Goal: Communication & Community: Answer question/provide support

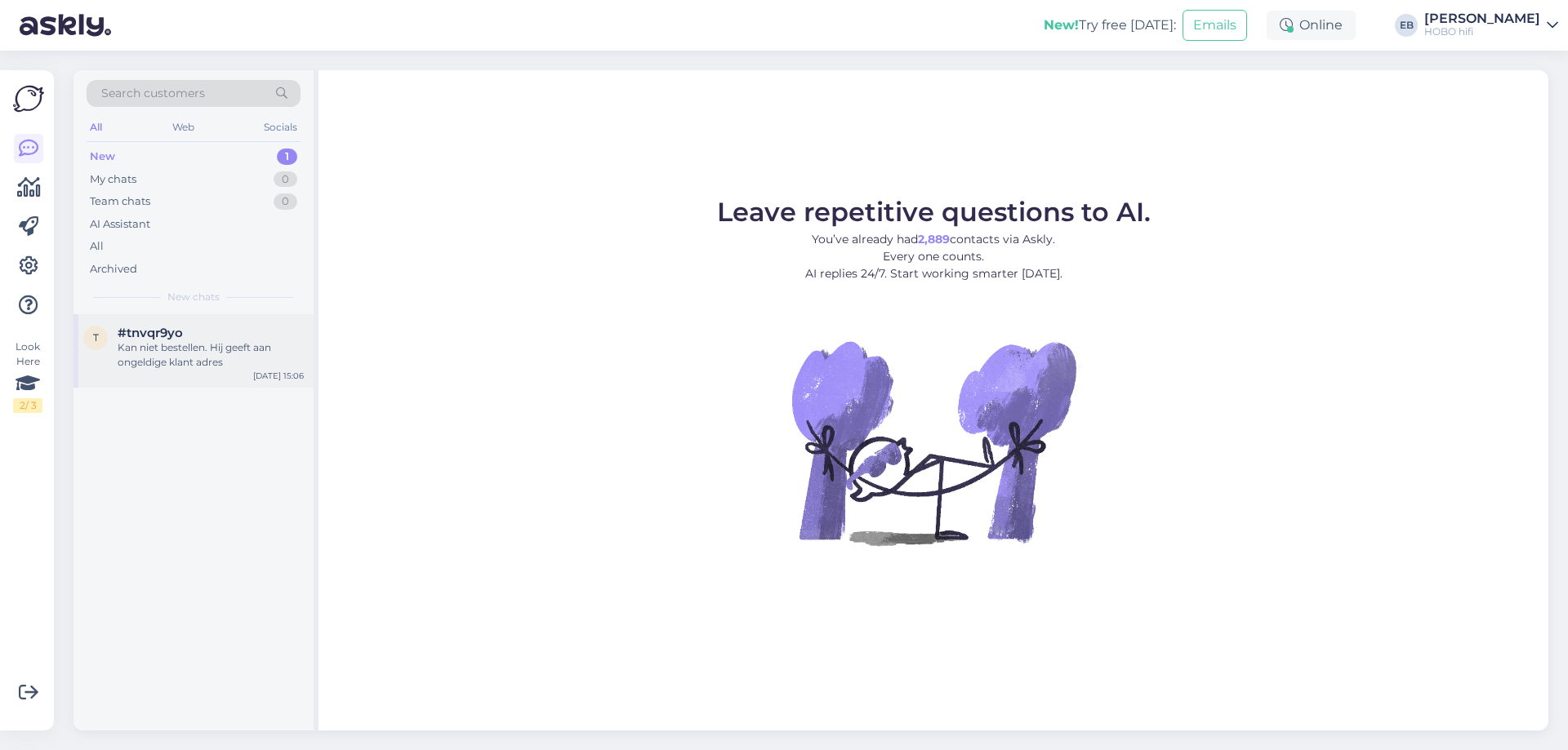
click at [154, 364] on div "Kan niet bestellen. Hij geeft aan ongeldige klant adres" at bounding box center [210, 355] width 186 height 29
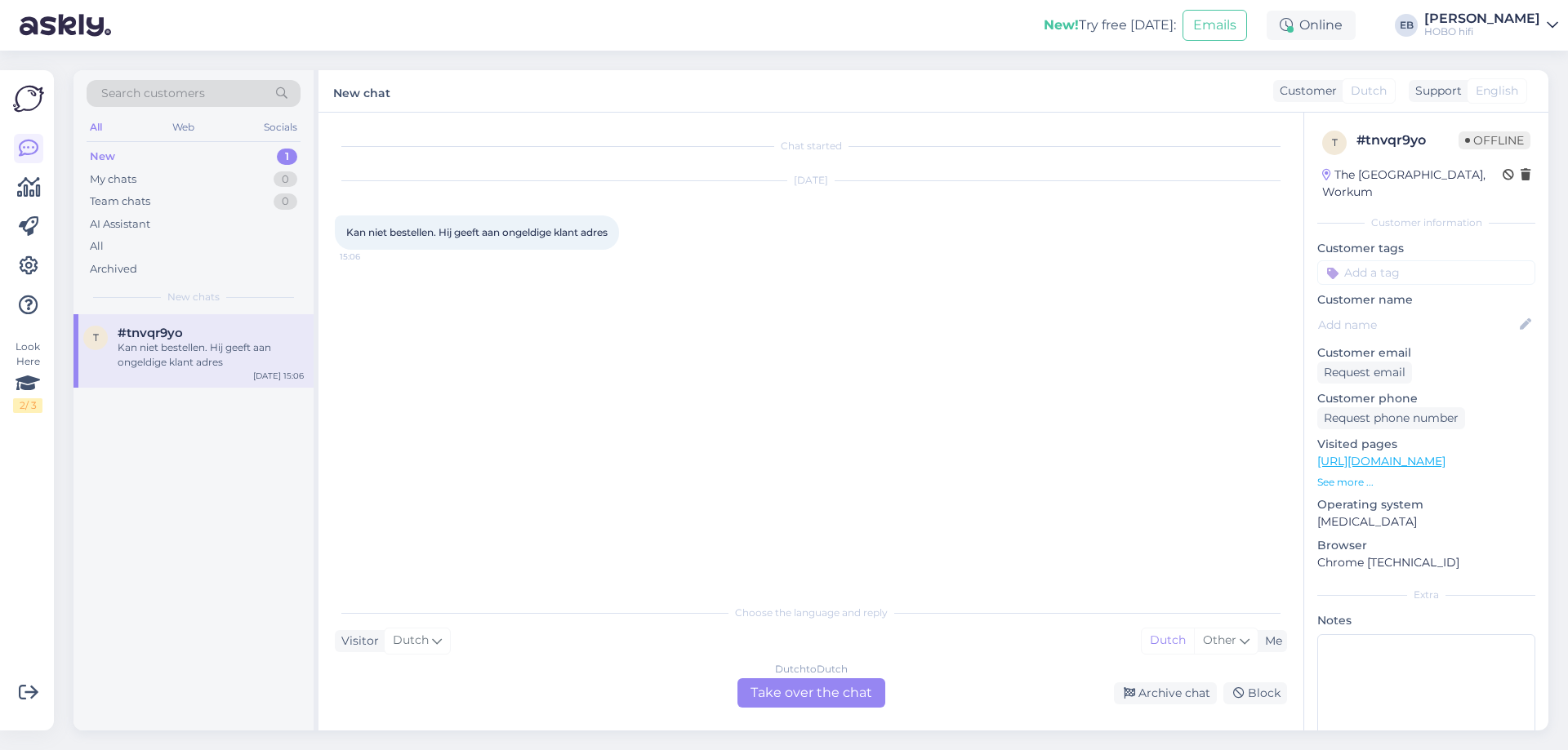
click at [824, 684] on div "Dutch to Dutch Take over the chat" at bounding box center [810, 693] width 148 height 29
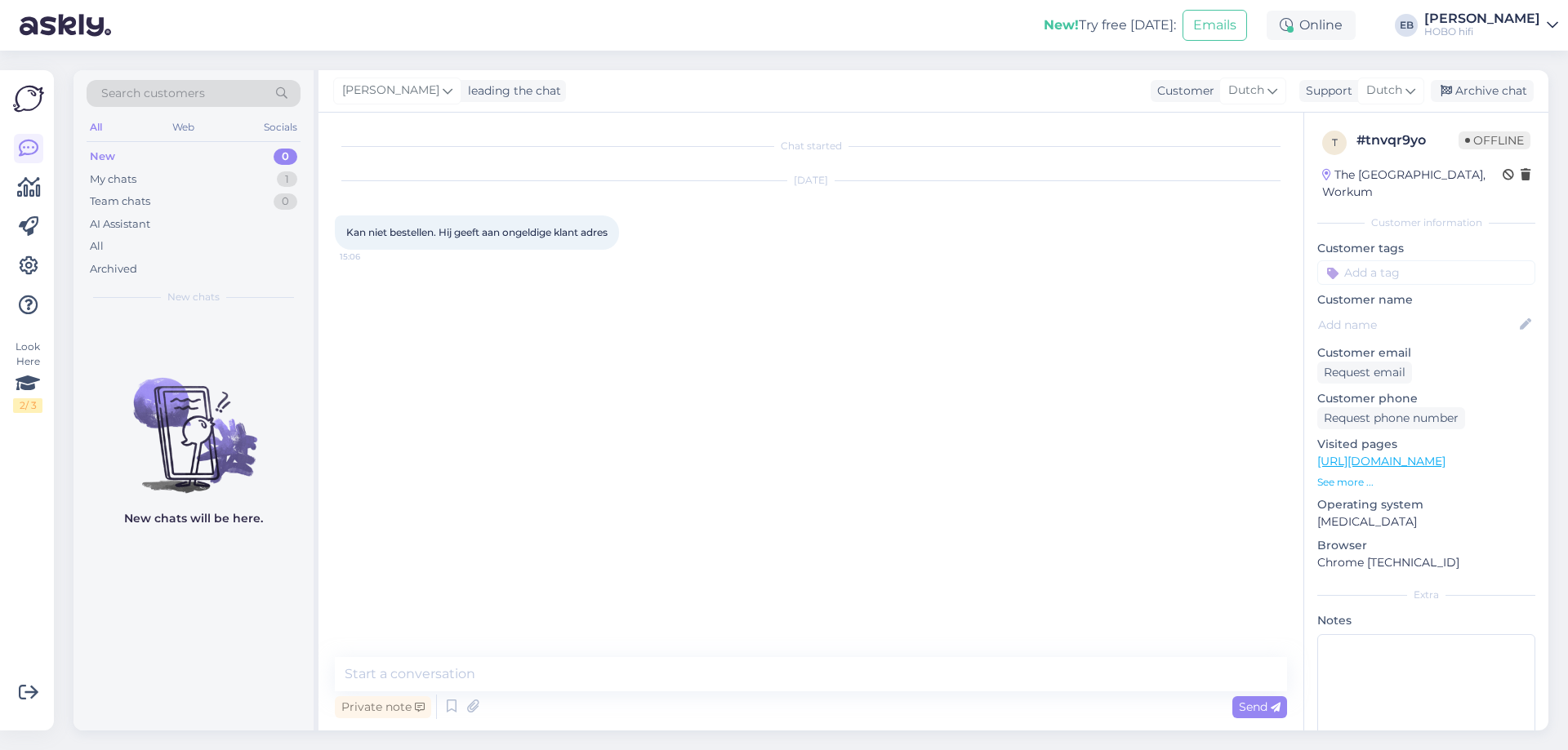
click at [1343, 475] on p "See more ..." at bounding box center [1427, 482] width 218 height 14
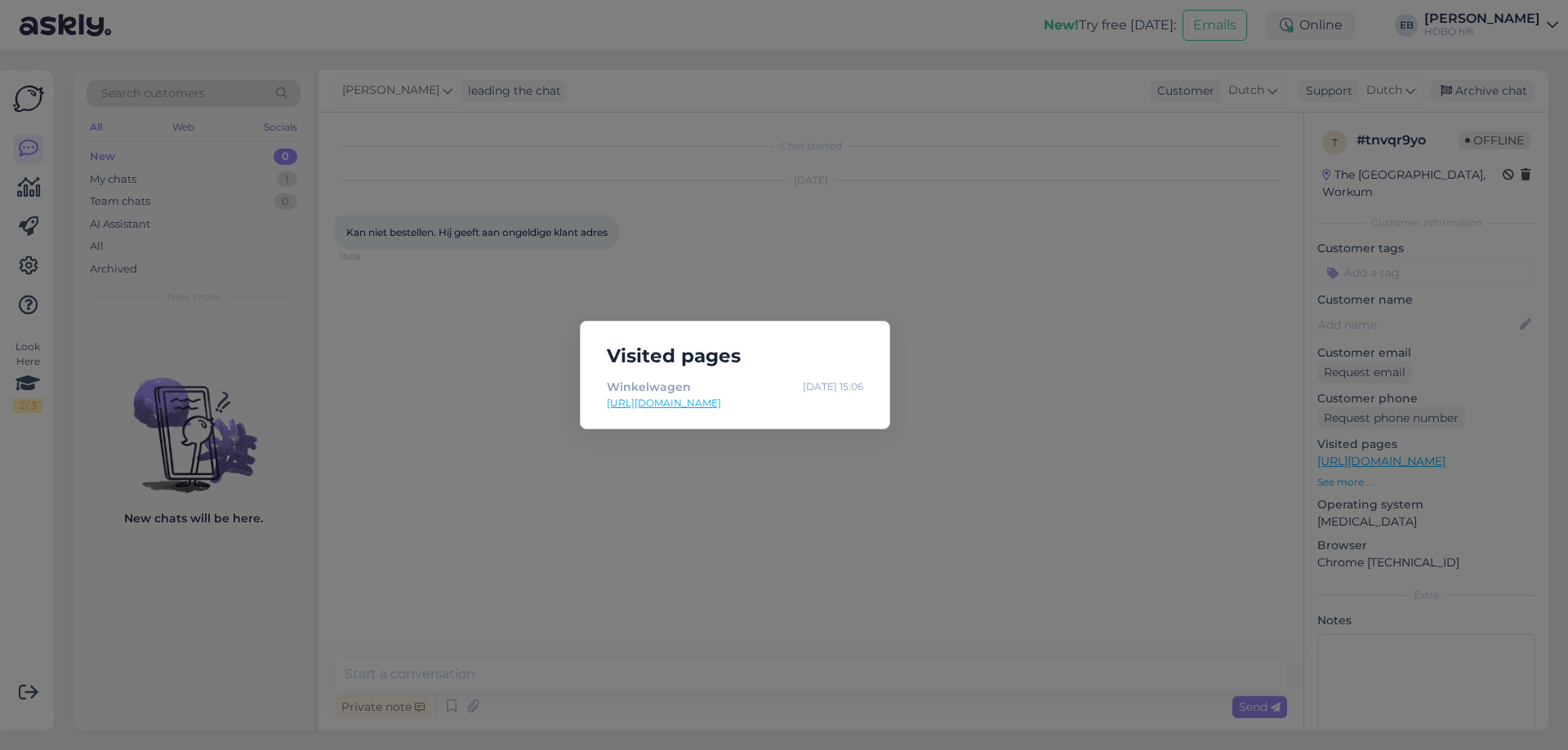
click at [797, 509] on div "Visited pages Winkelwagen [DATE] 15:06 [URL][DOMAIN_NAME]" at bounding box center [784, 375] width 1568 height 750
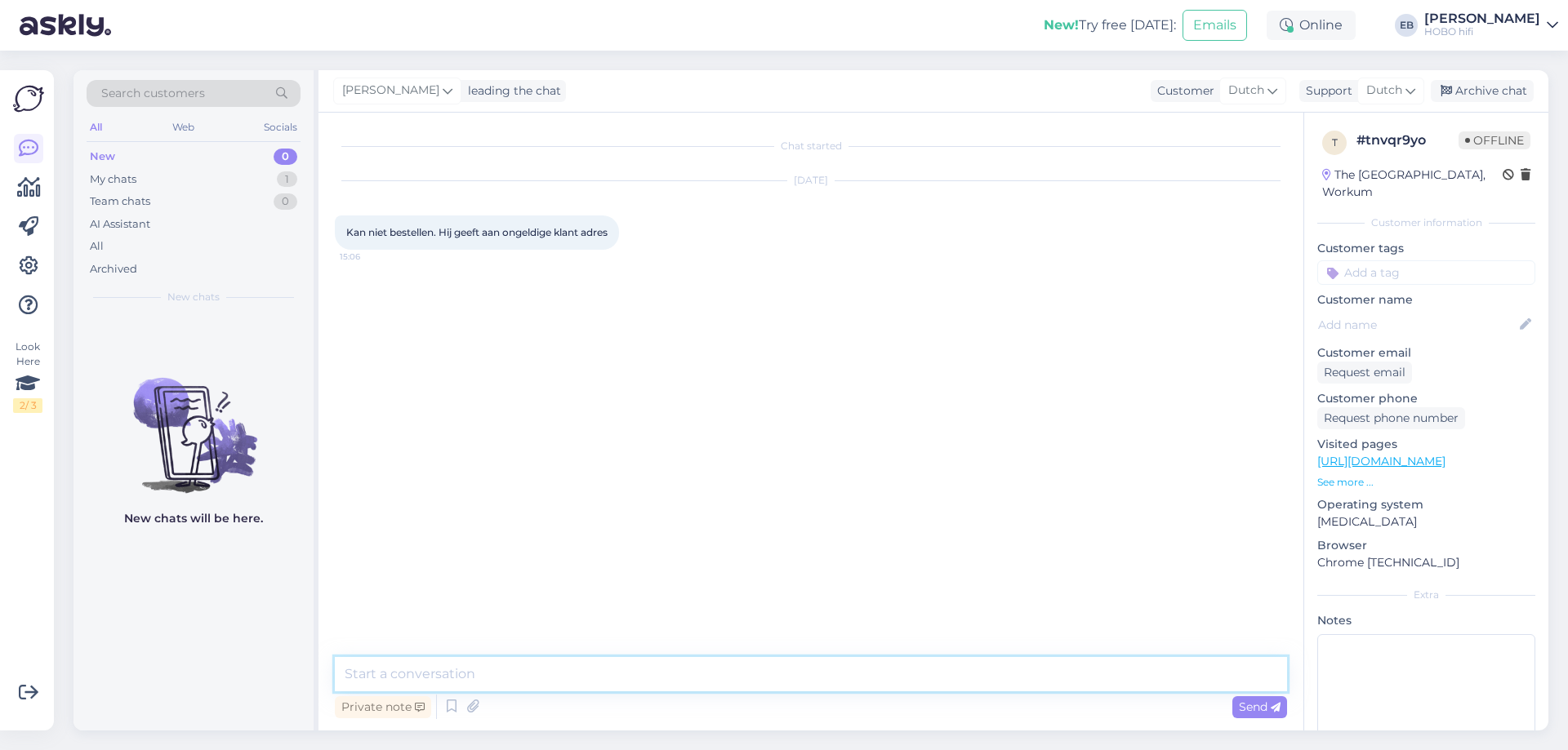
click at [643, 671] on textarea at bounding box center [810, 674] width 952 height 34
type textarea "Goedemiddag,"
type textarea "Vervelend, wil je je telefoonnummer even achterlaten? Dat bellen we je meteen v…"
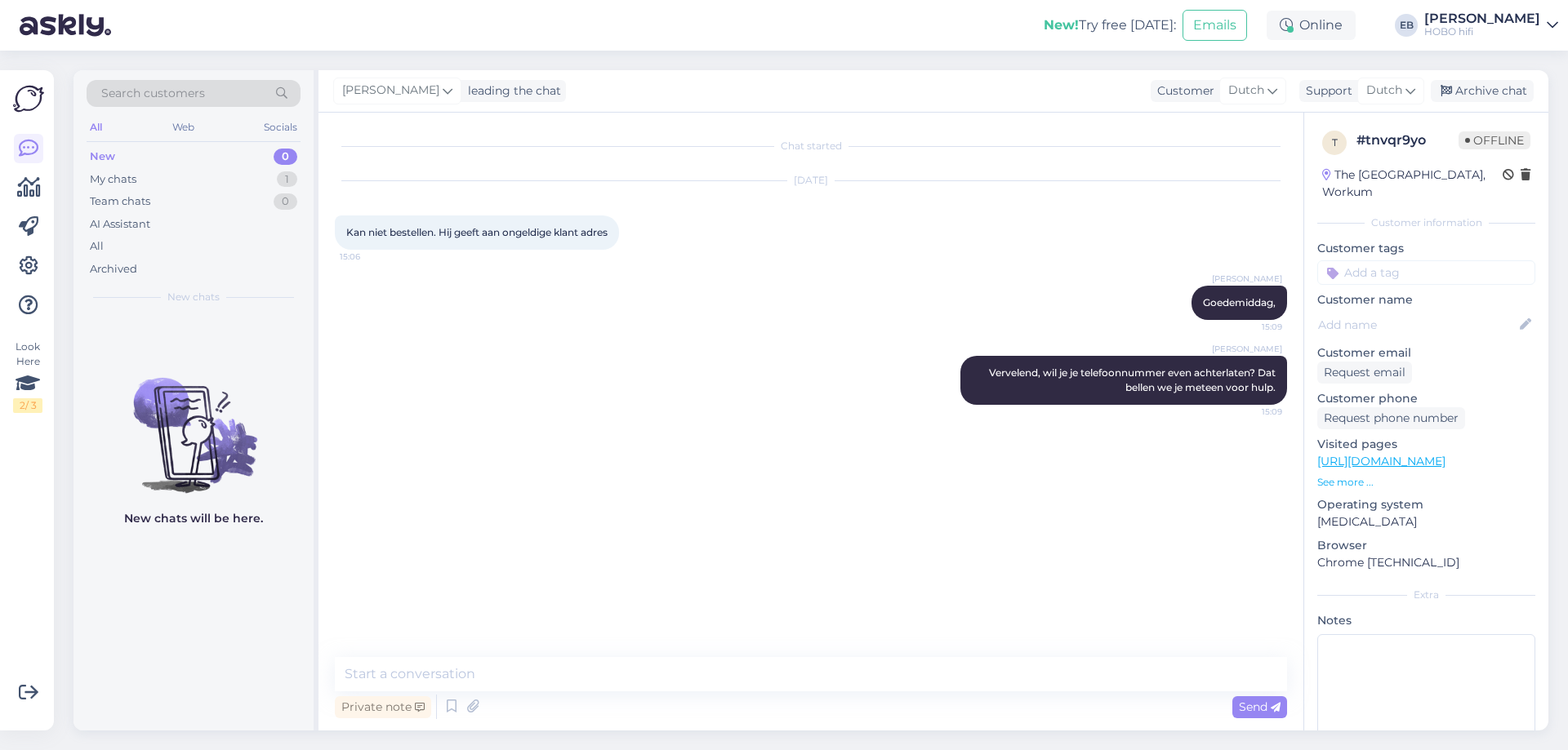
click at [787, 343] on div "[PERSON_NAME] Vervelend, wil je je telefoonnummer even achterlaten? Dat bellen …" at bounding box center [810, 380] width 952 height 85
click at [1481, 83] on div "Archive chat" at bounding box center [1481, 90] width 103 height 22
